Goal: Find contact information: Find contact information

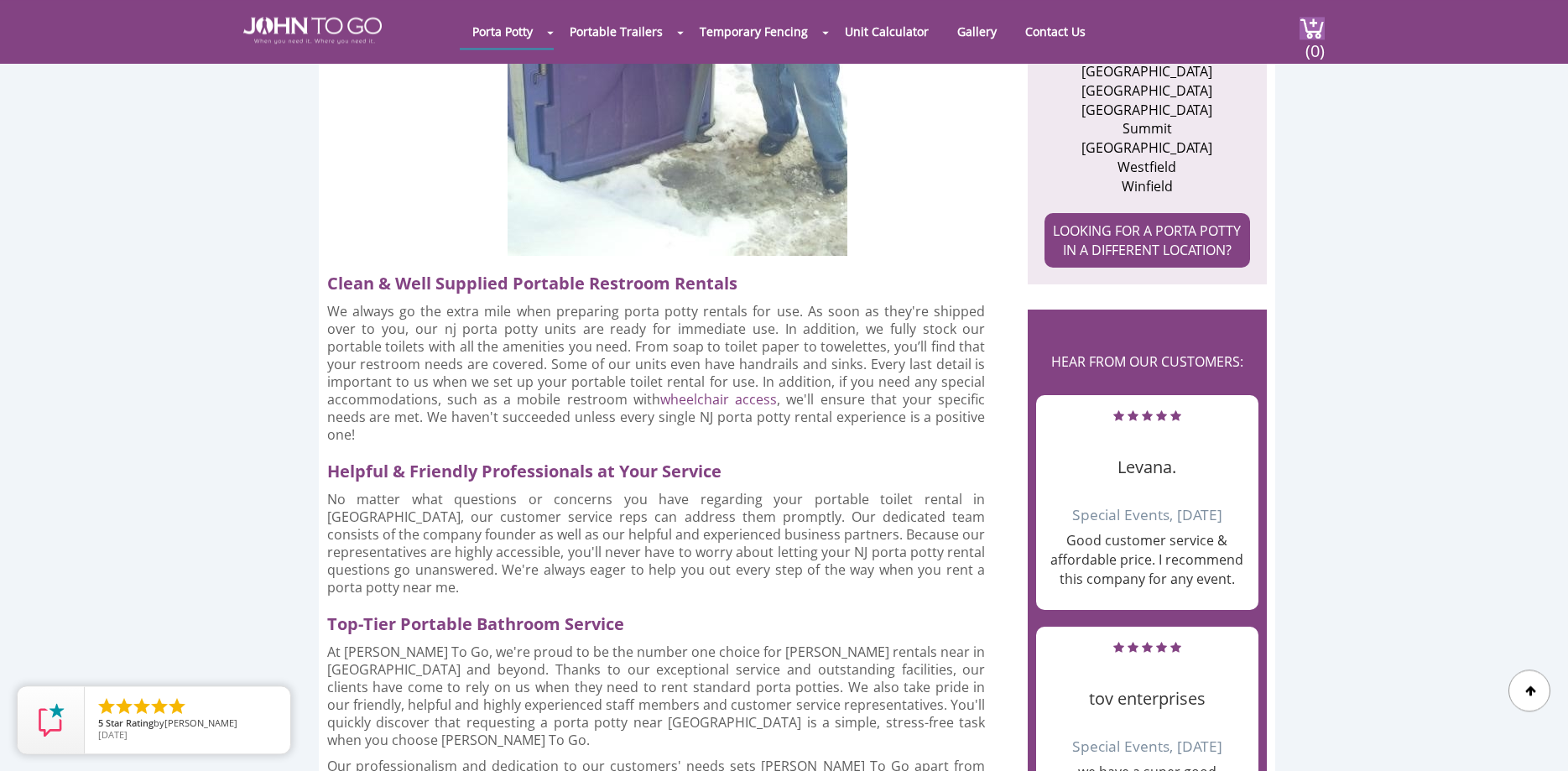
scroll to position [941, 0]
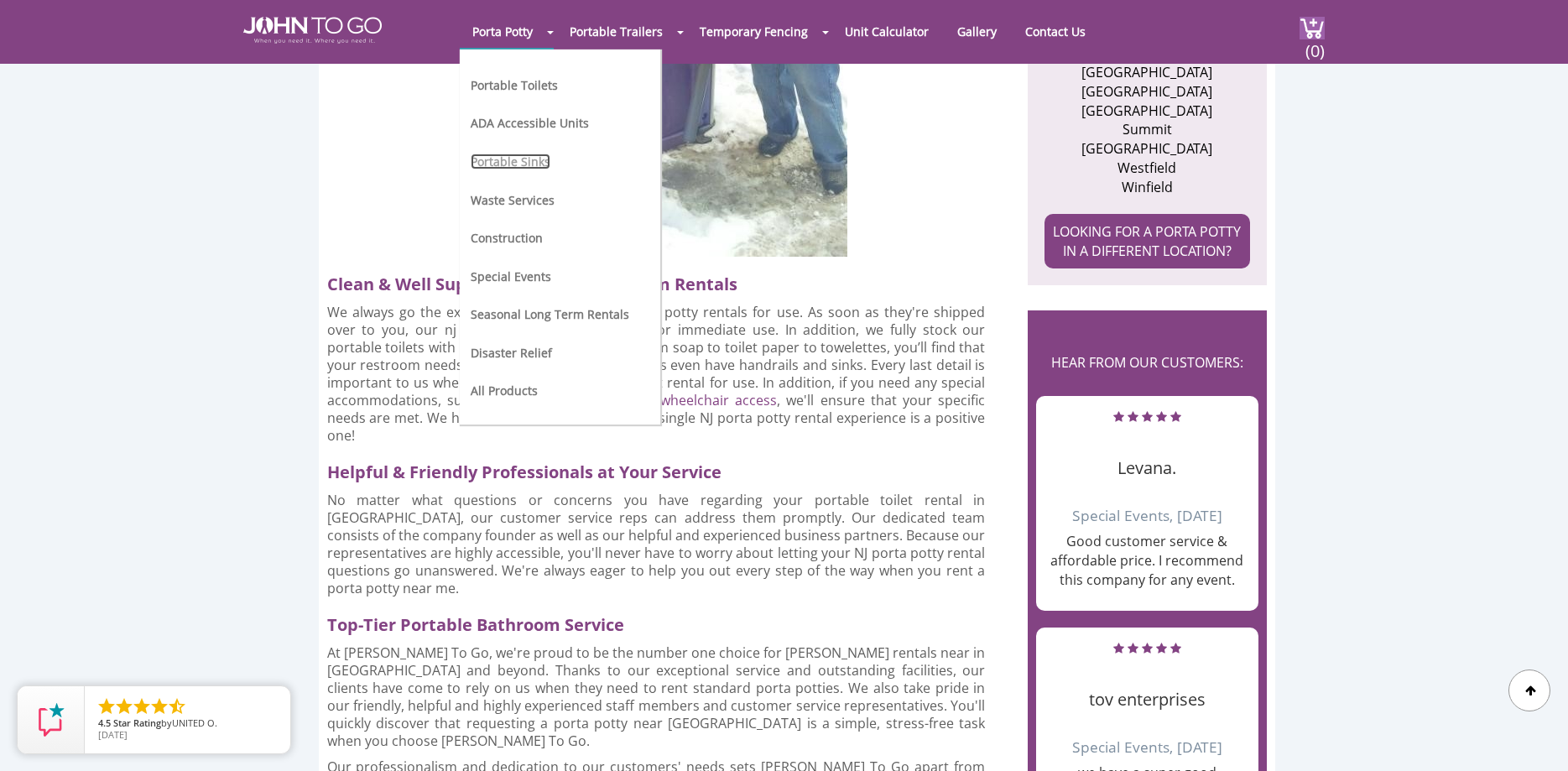
click at [534, 164] on link "Portable Sinks" at bounding box center [511, 161] width 80 height 16
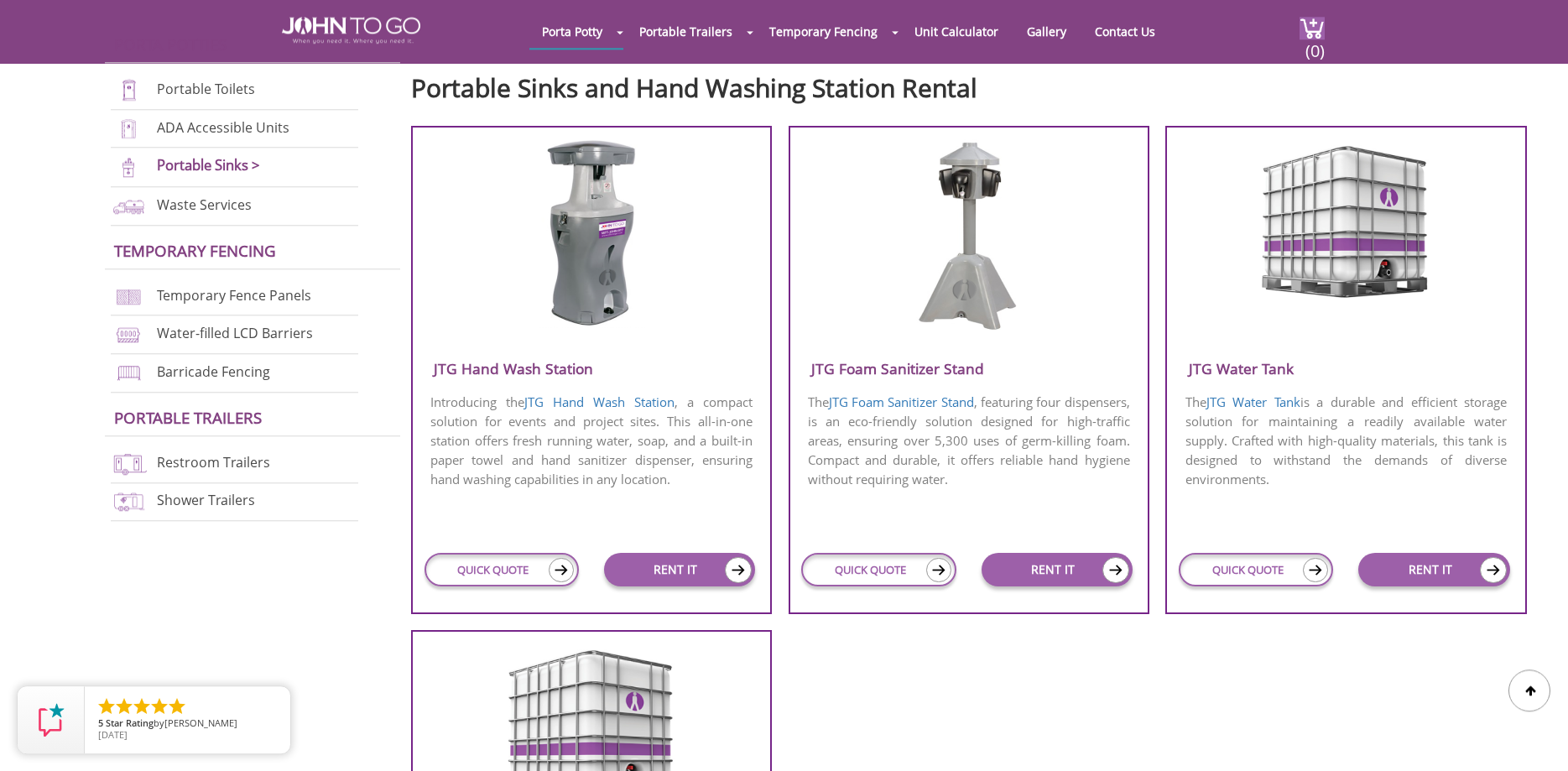
scroll to position [513, 0]
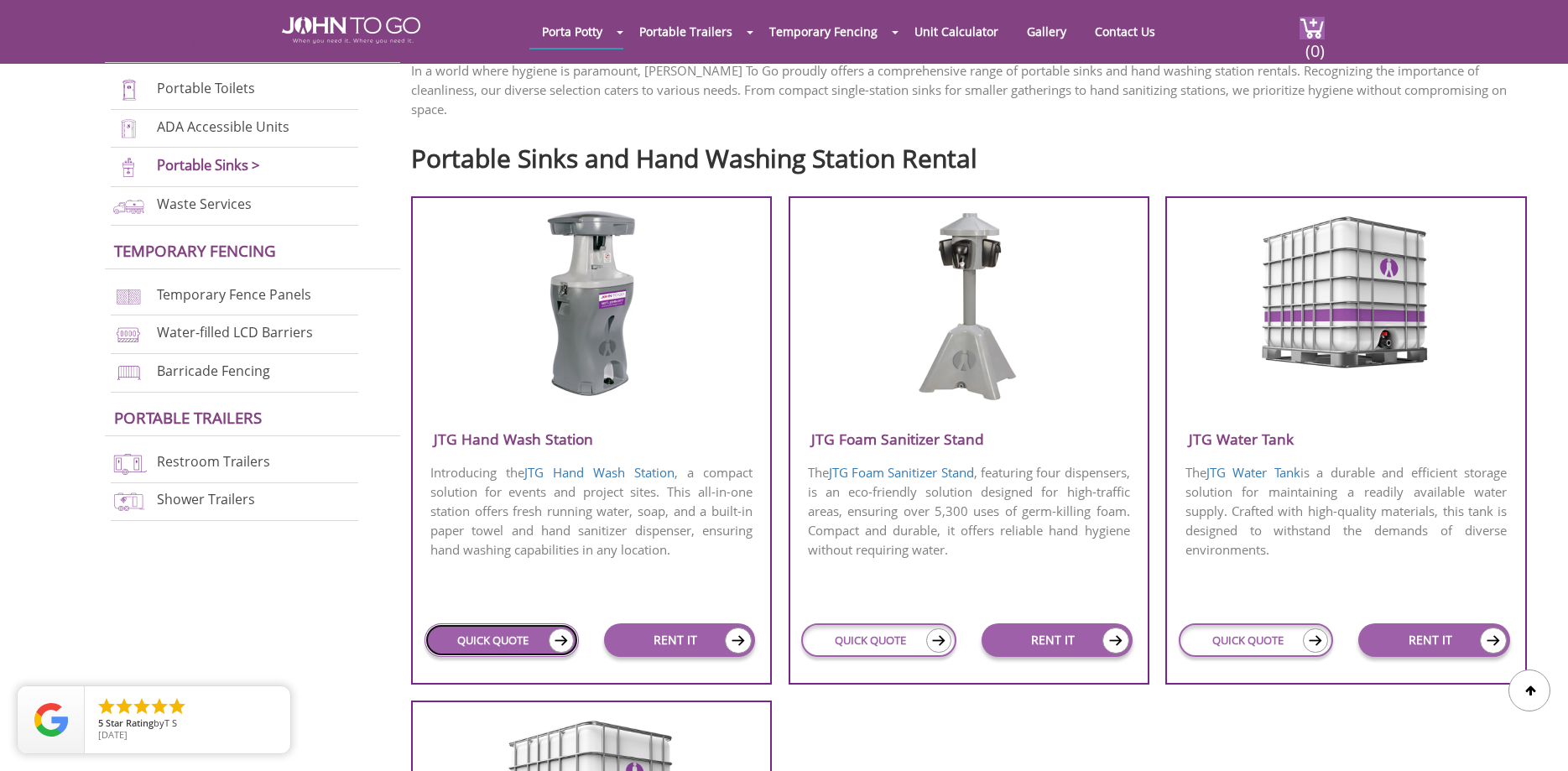
click at [536, 623] on link "QUICK QUOTE" at bounding box center [502, 639] width 154 height 34
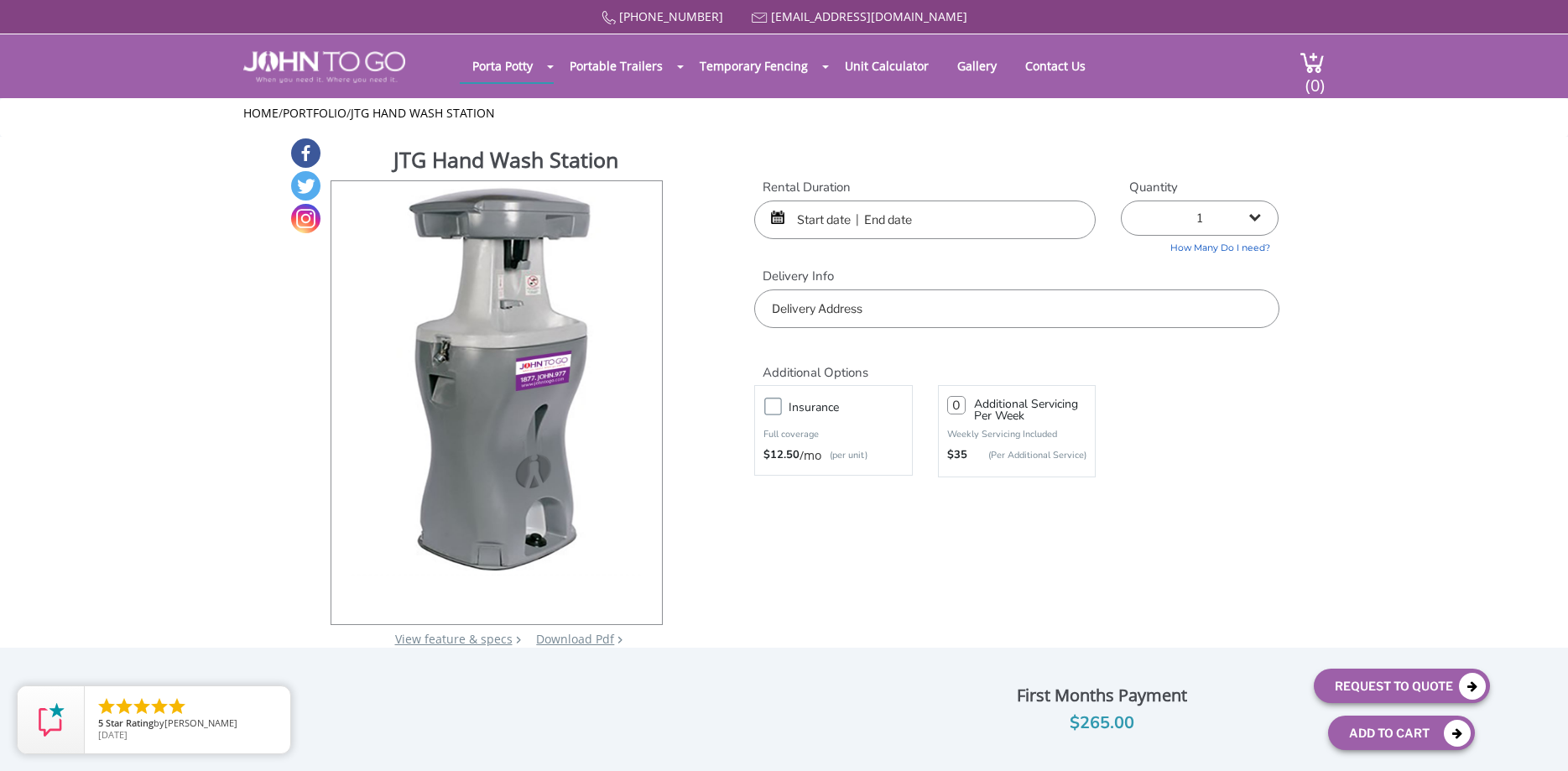
click at [928, 213] on input "text" at bounding box center [925, 220] width 341 height 39
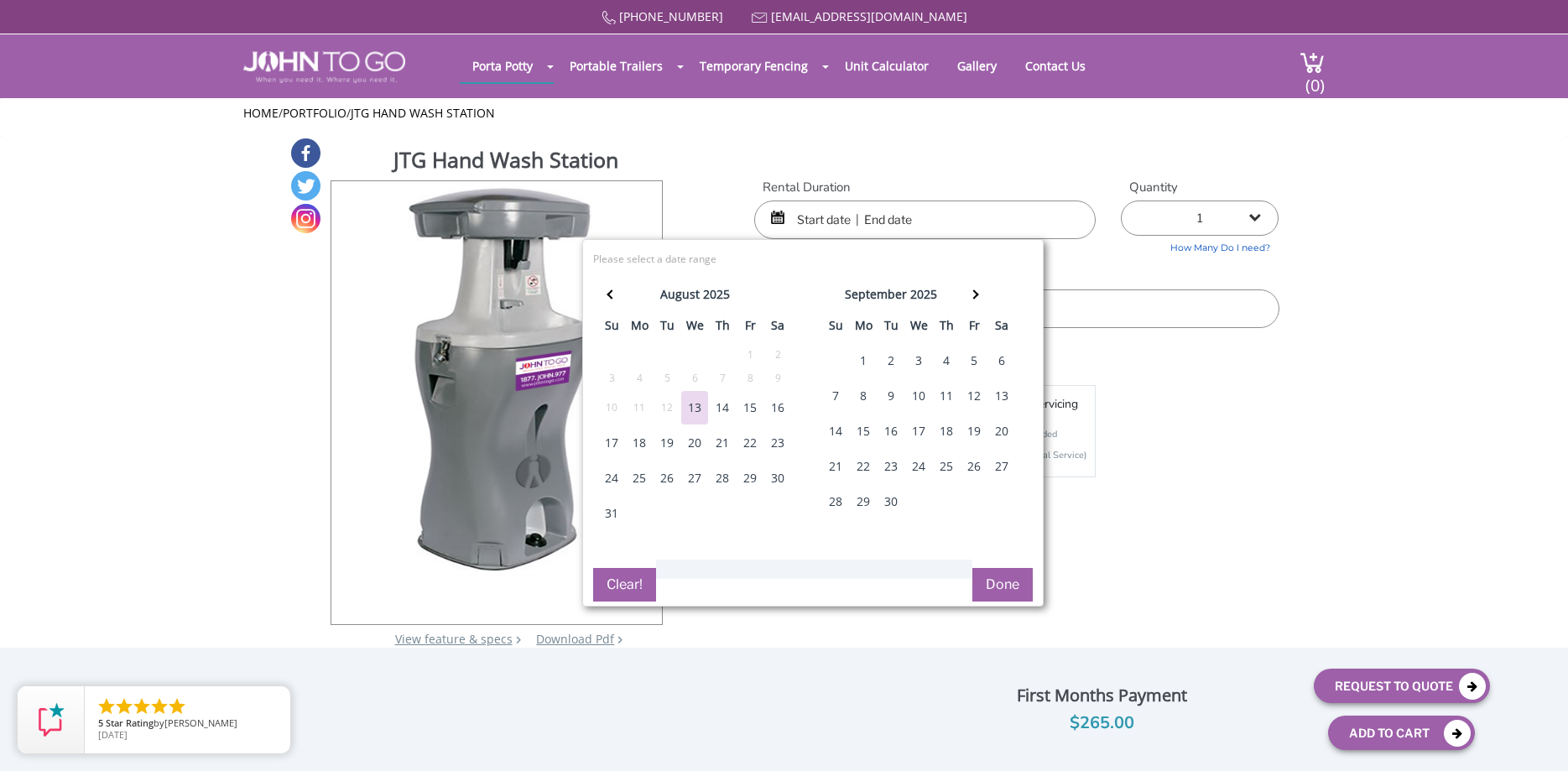
click at [636, 441] on div "18" at bounding box center [640, 443] width 27 height 34
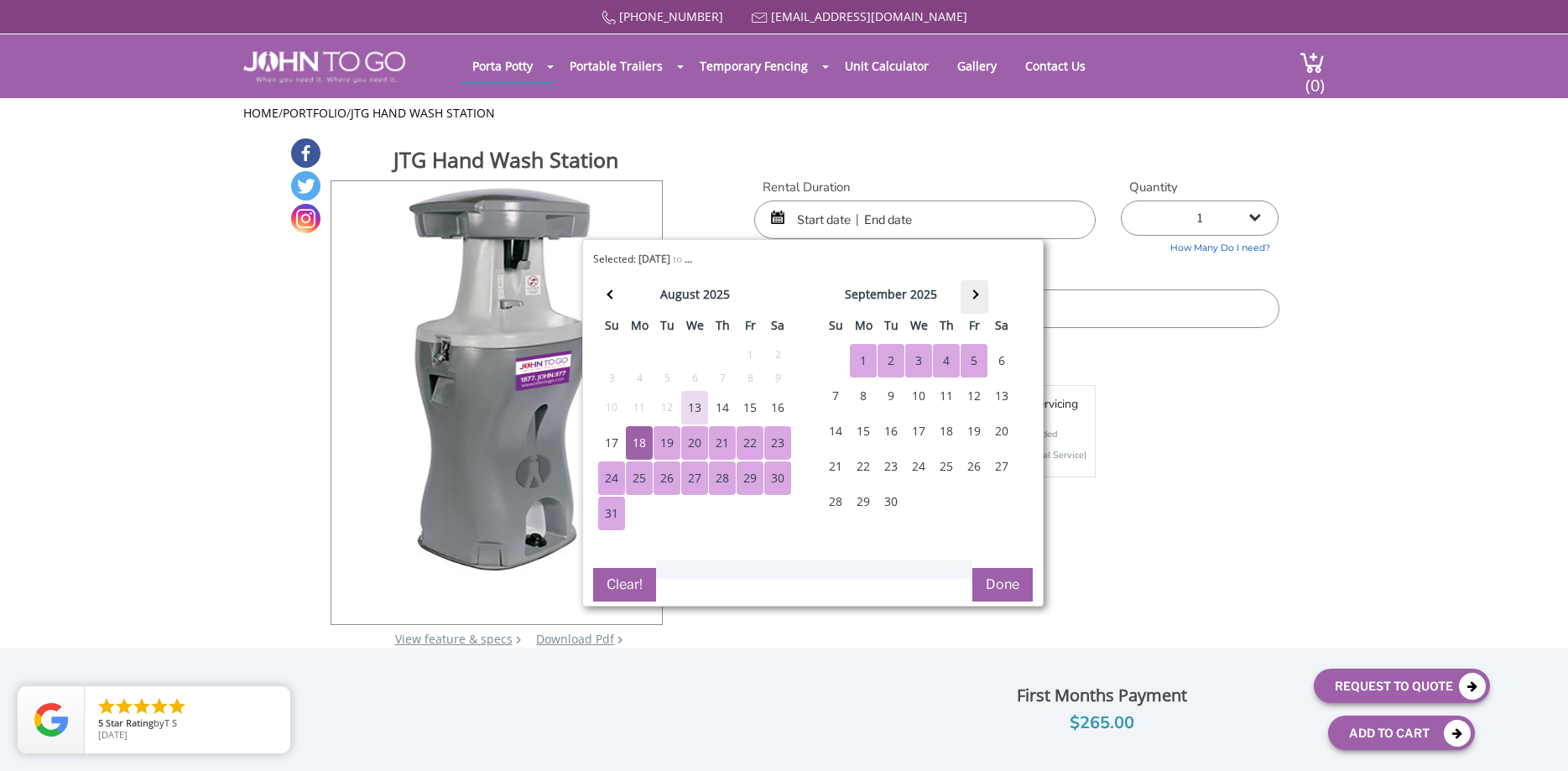
click at [977, 293] on th at bounding box center [974, 297] width 28 height 34
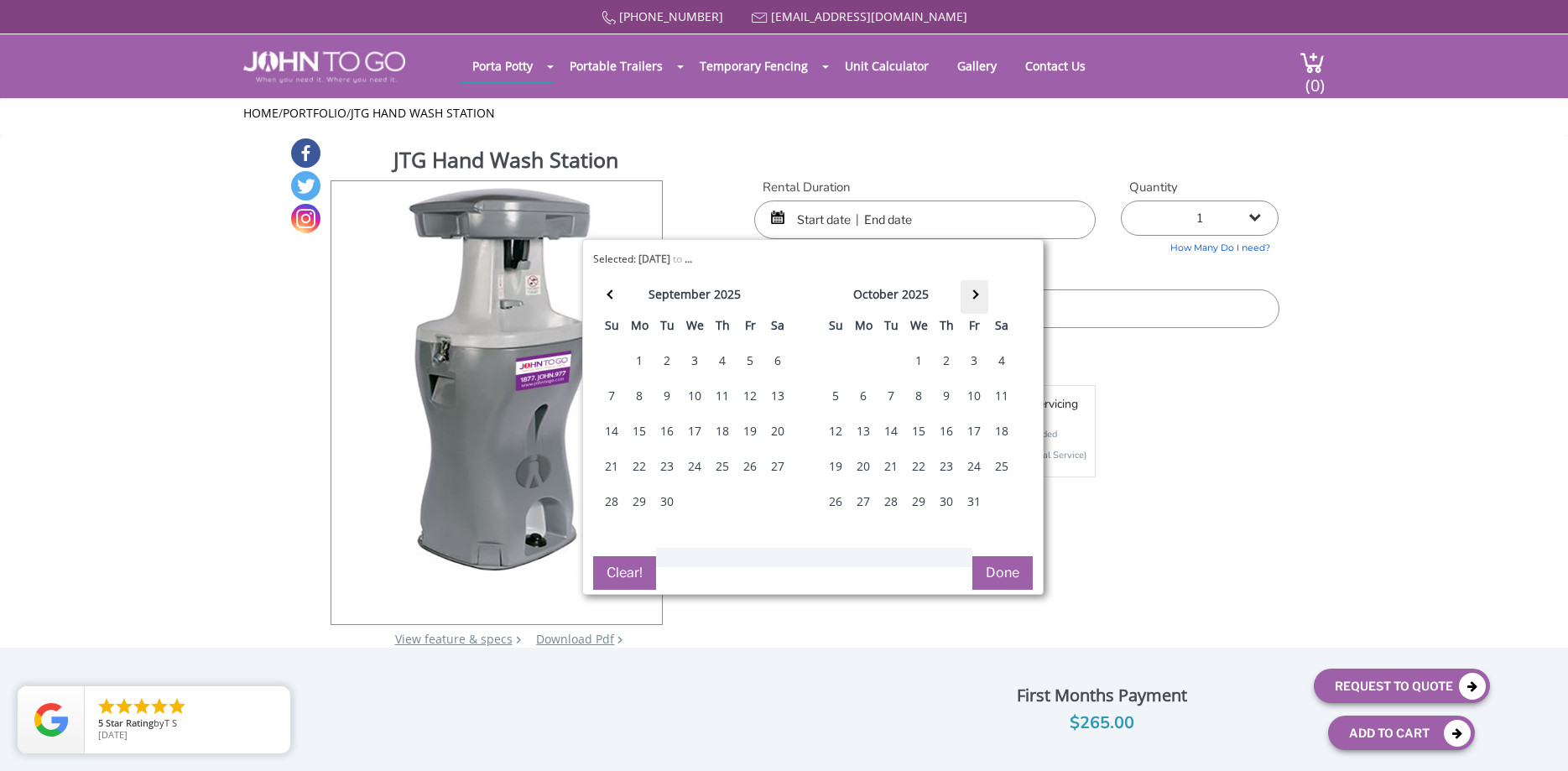
click at [977, 293] on th at bounding box center [974, 297] width 28 height 34
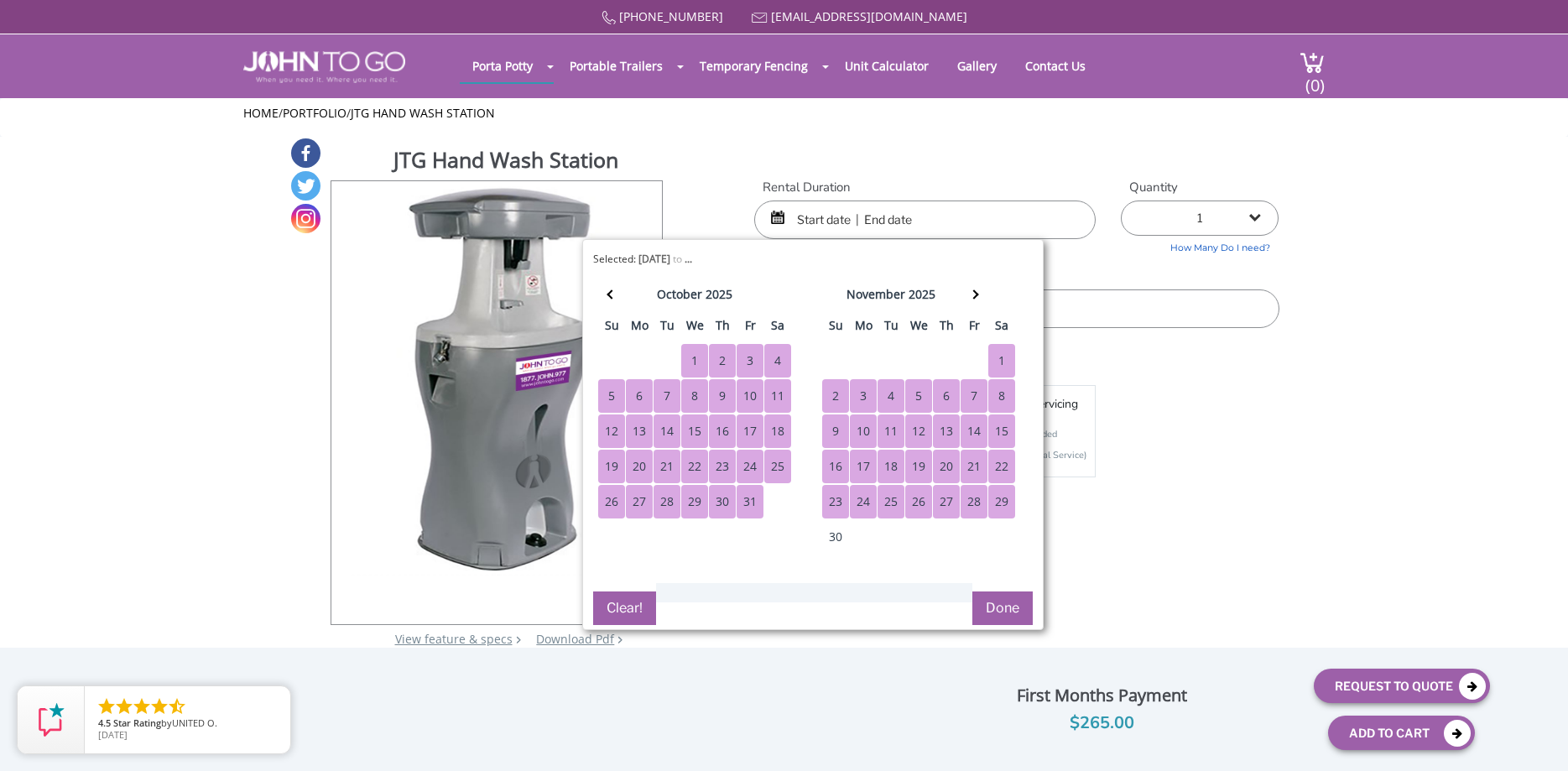
click at [999, 501] on div "29" at bounding box center [1002, 501] width 27 height 34
type input "08/18/2025 to 11/29/2025"
click at [1010, 615] on button "Done" at bounding box center [1002, 608] width 61 height 34
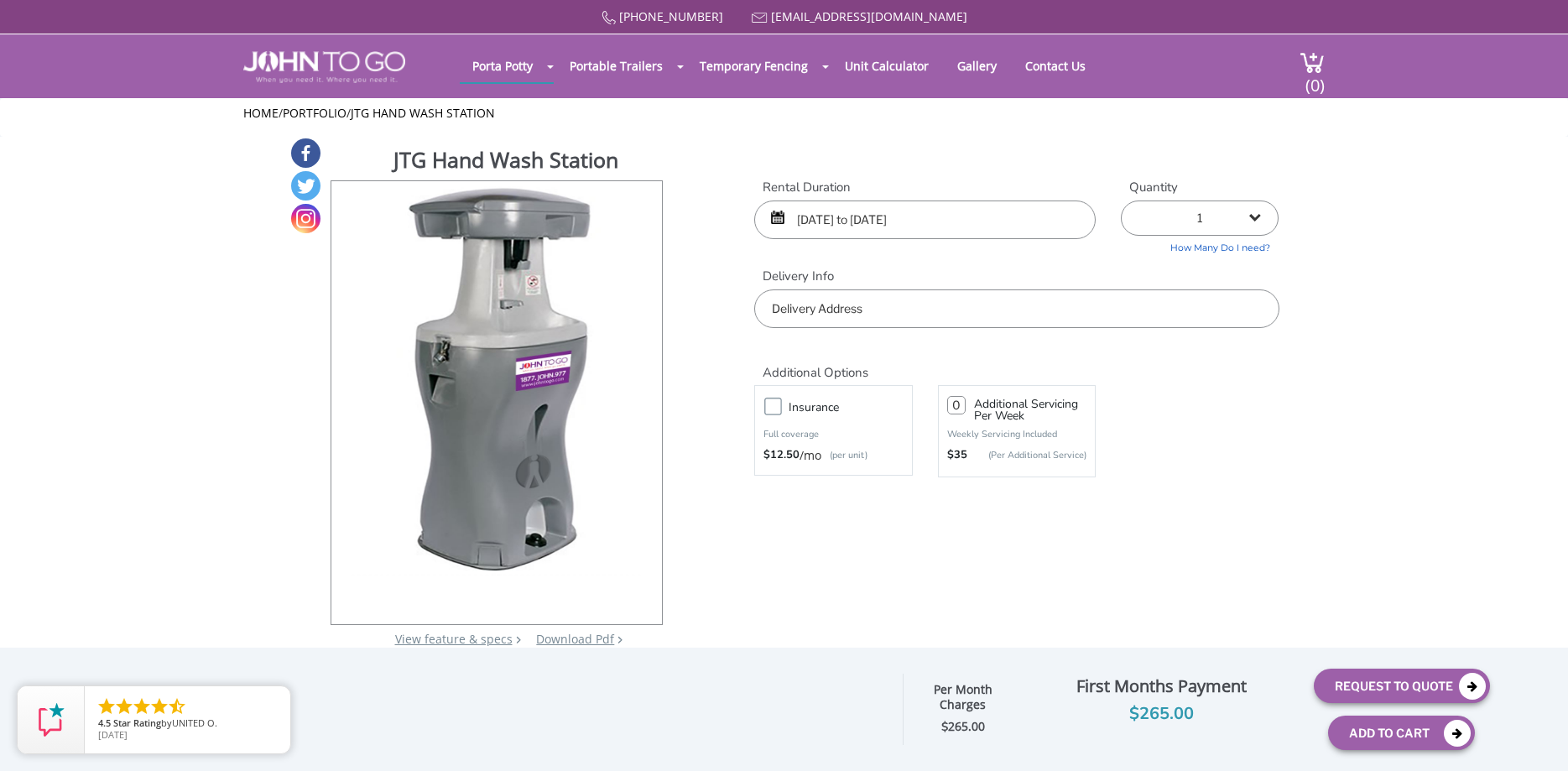
click at [847, 307] on input "text" at bounding box center [1016, 308] width 524 height 39
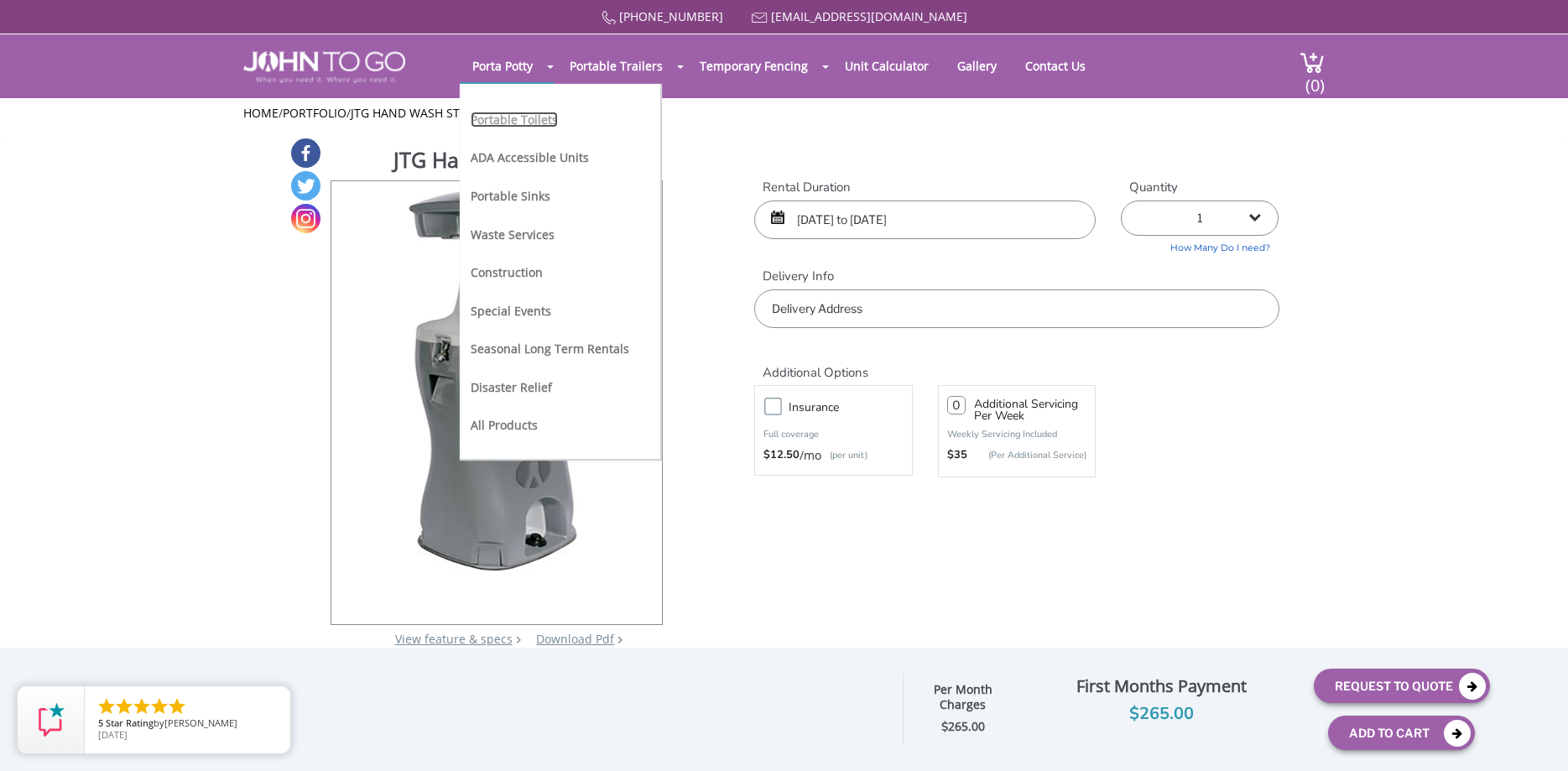
click at [517, 120] on link "Portable Toilets" at bounding box center [514, 120] width 87 height 16
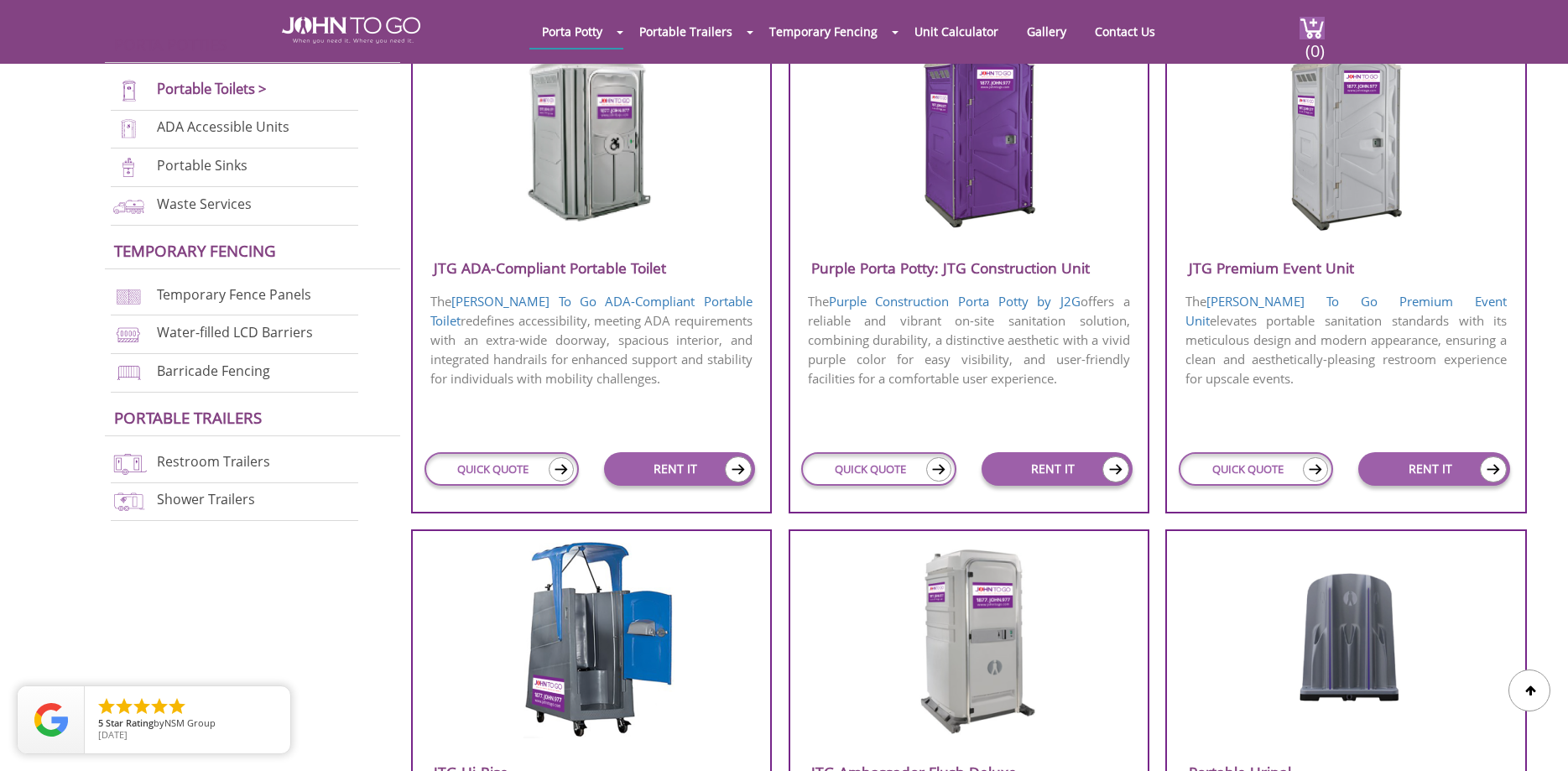
click at [1244, 271] on h3 "JTG Premium Event Unit" at bounding box center [1346, 268] width 358 height 28
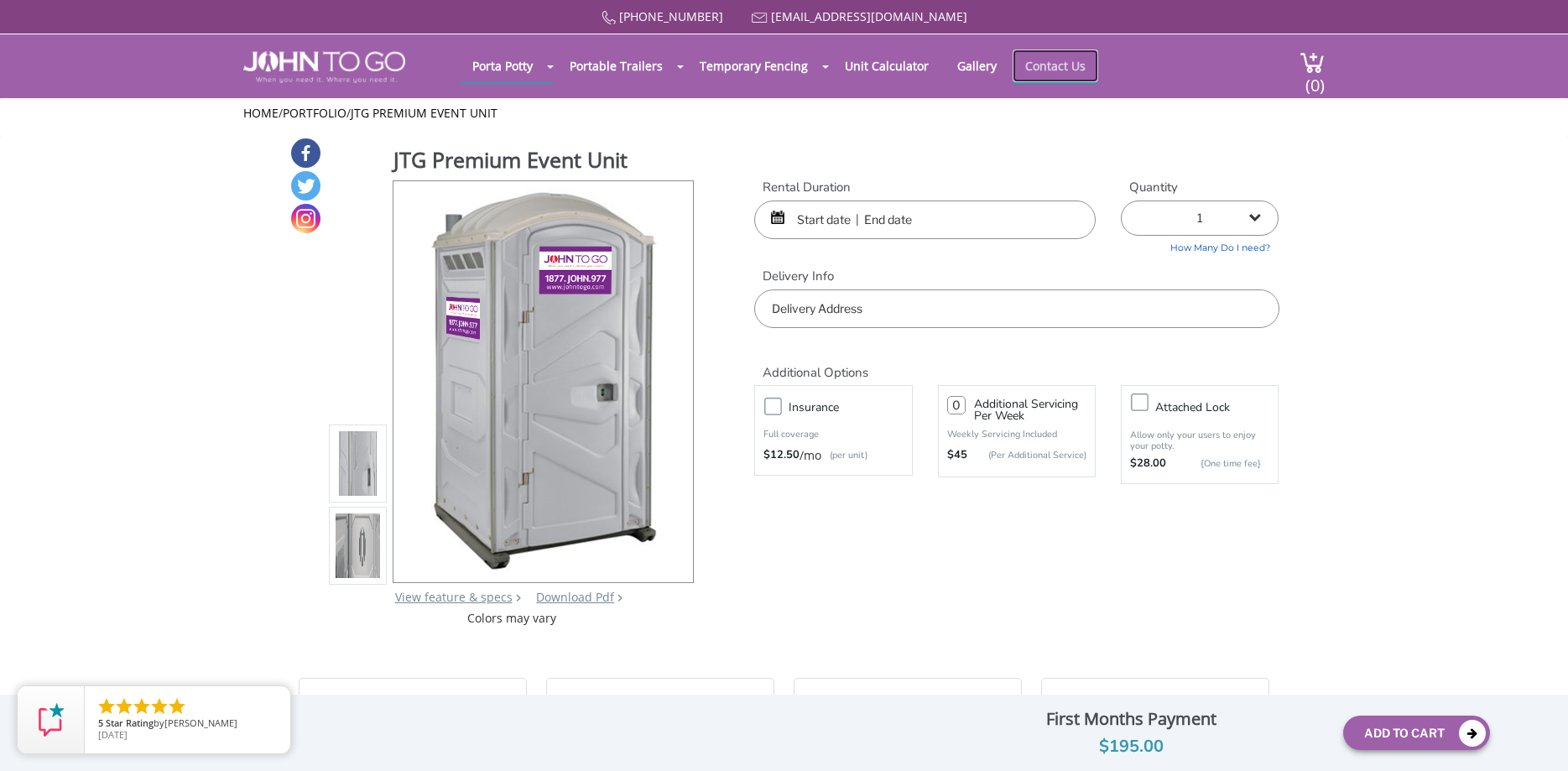
click at [1073, 68] on link "Contact Us" at bounding box center [1055, 66] width 85 height 33
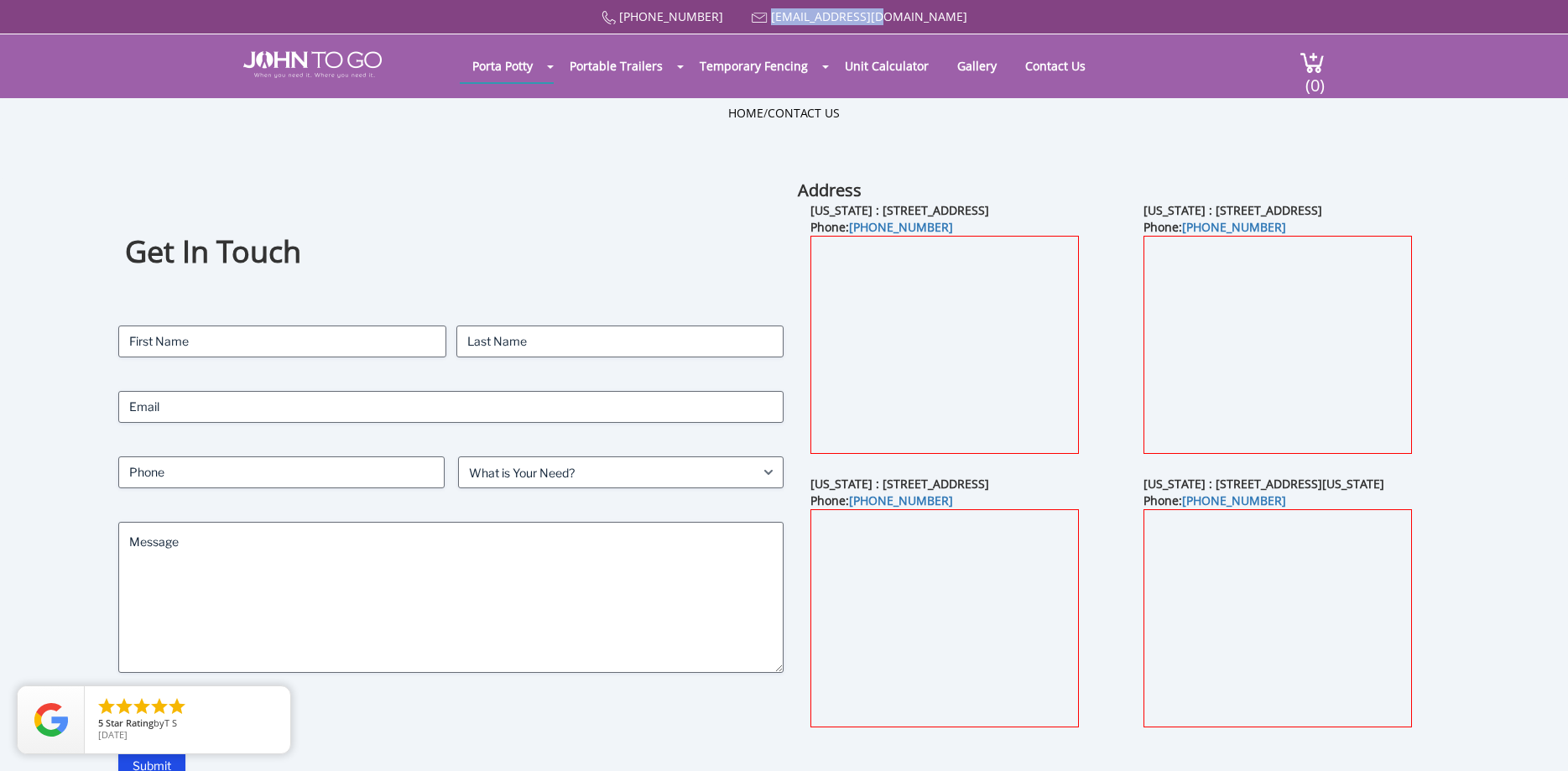
drag, startPoint x: 926, startPoint y: 14, endPoint x: 803, endPoint y: 16, distance: 123.0
click at [803, 16] on div "(877) 564 6977 info@johntogo.com" at bounding box center [784, 16] width 1082 height 16
